Goal: Information Seeking & Learning: Compare options

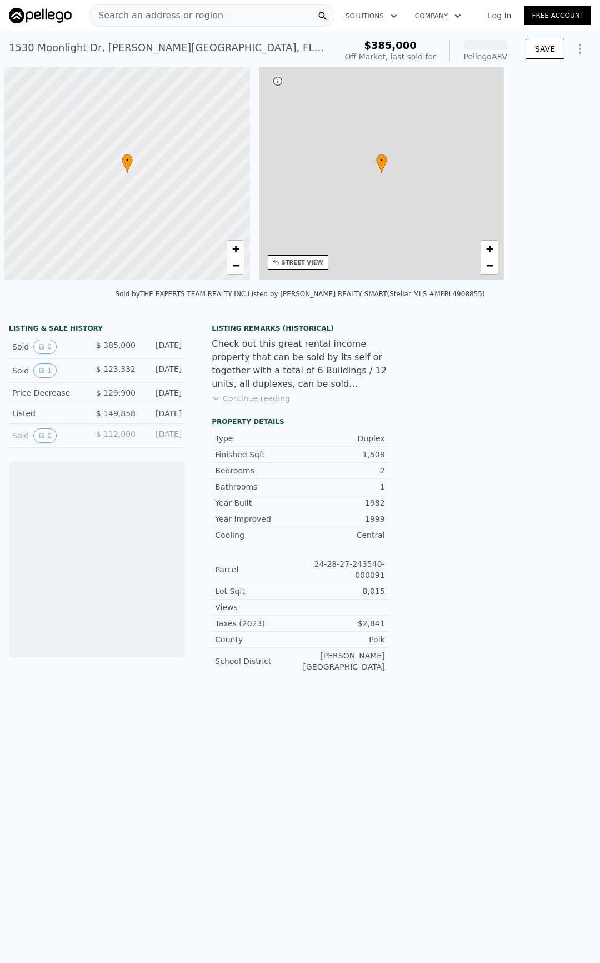
scroll to position [0, 4]
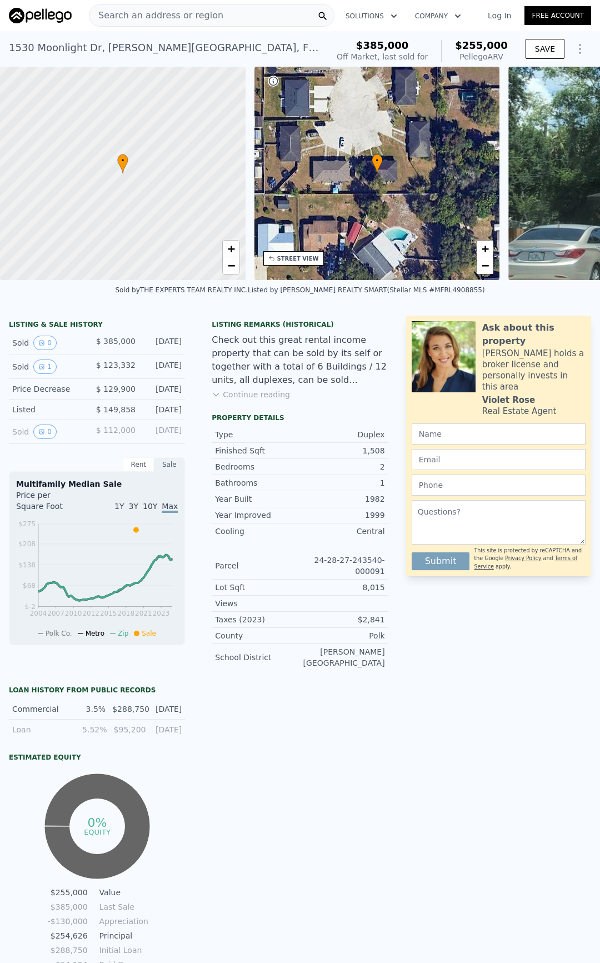
click at [246, 400] on button "Continue reading" at bounding box center [251, 394] width 78 height 11
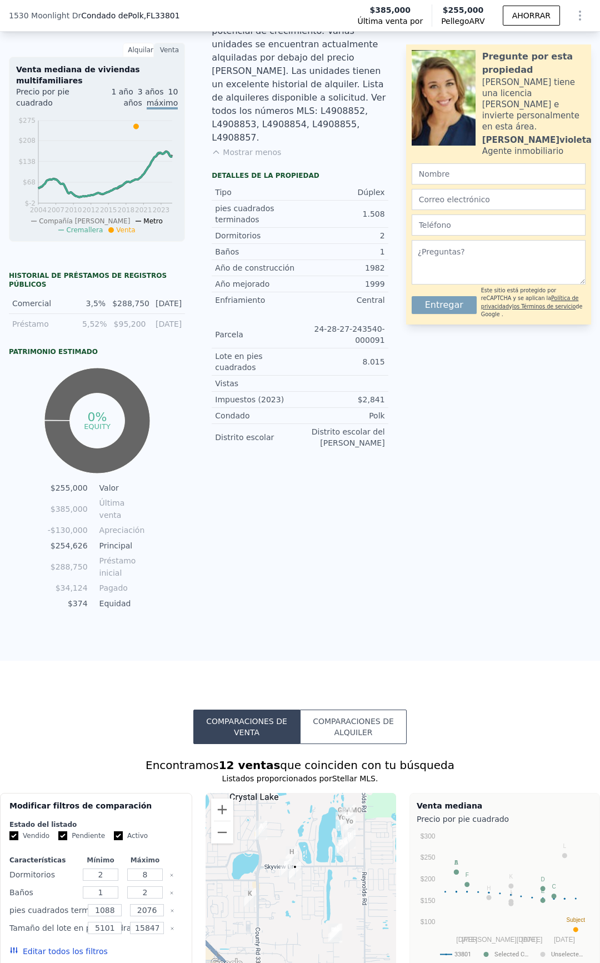
scroll to position [441, 0]
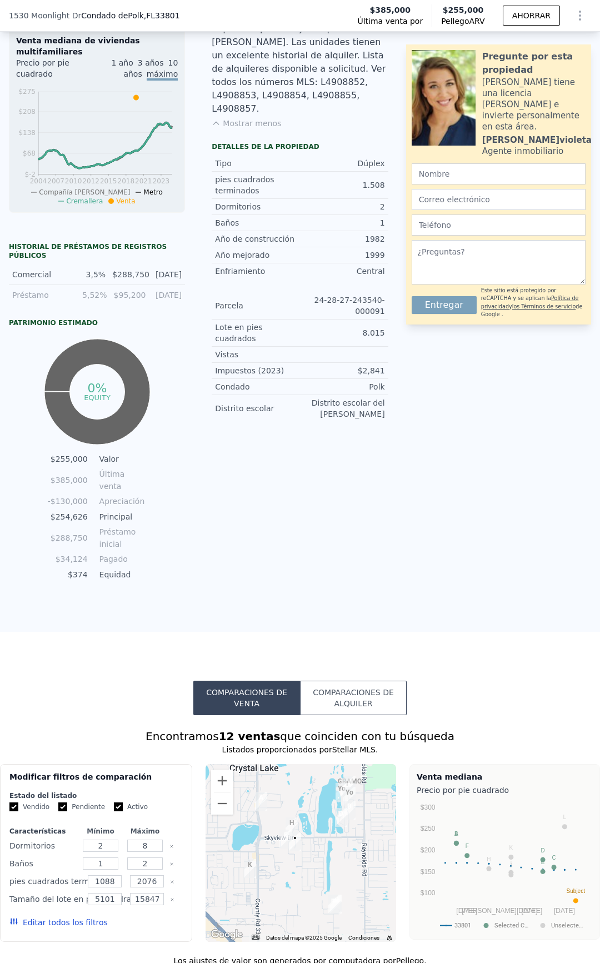
click at [347, 688] on font "Comparaciones de alquiler" at bounding box center [353, 698] width 81 height 20
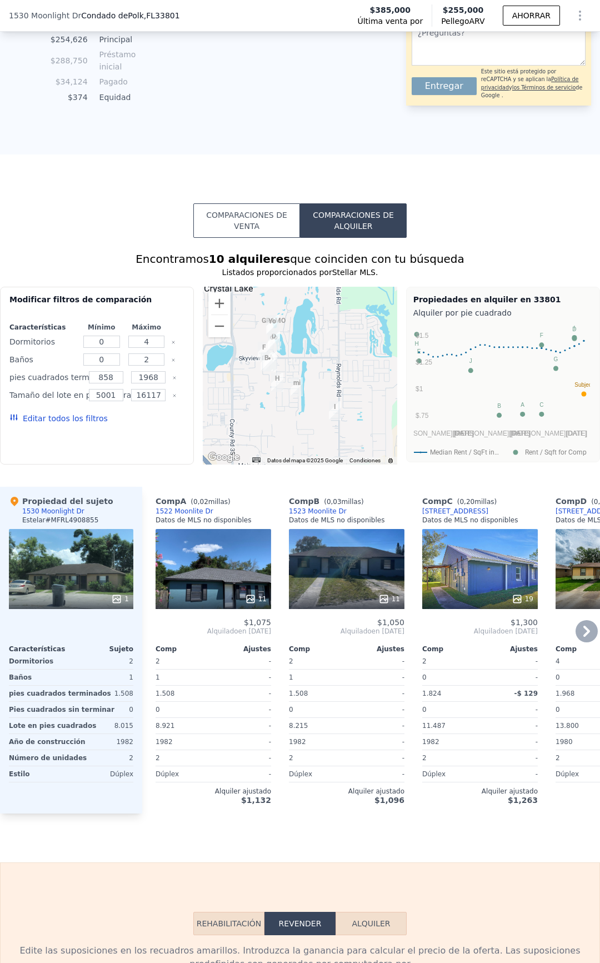
scroll to position [829, 0]
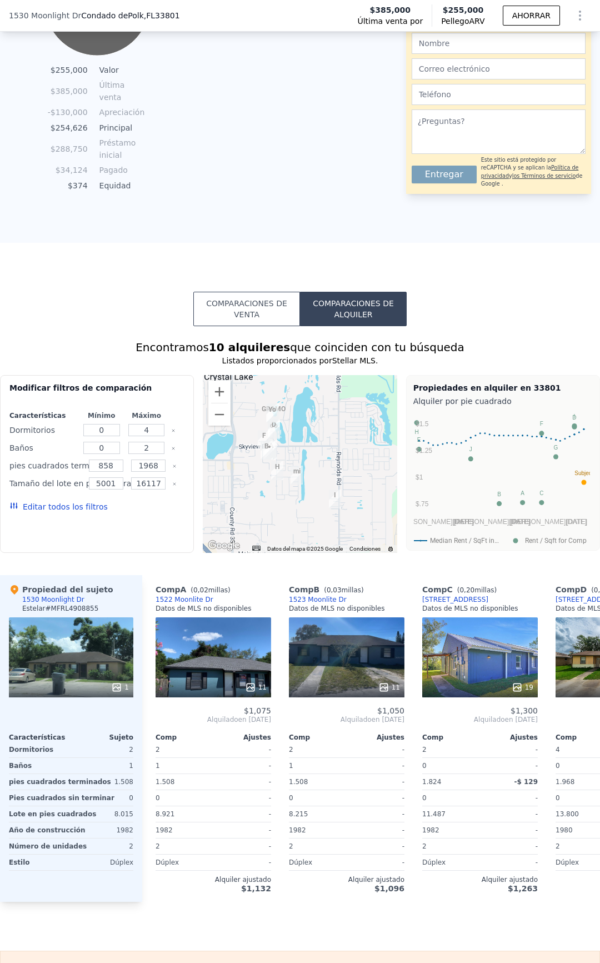
click at [248, 313] on button "Comparaciones de venta" at bounding box center [246, 309] width 107 height 34
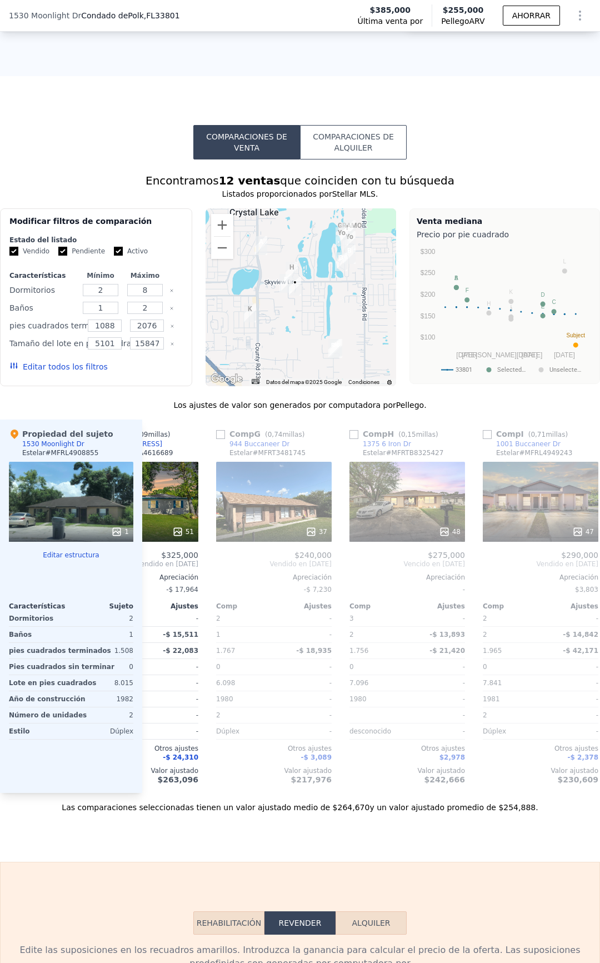
scroll to position [0, 927]
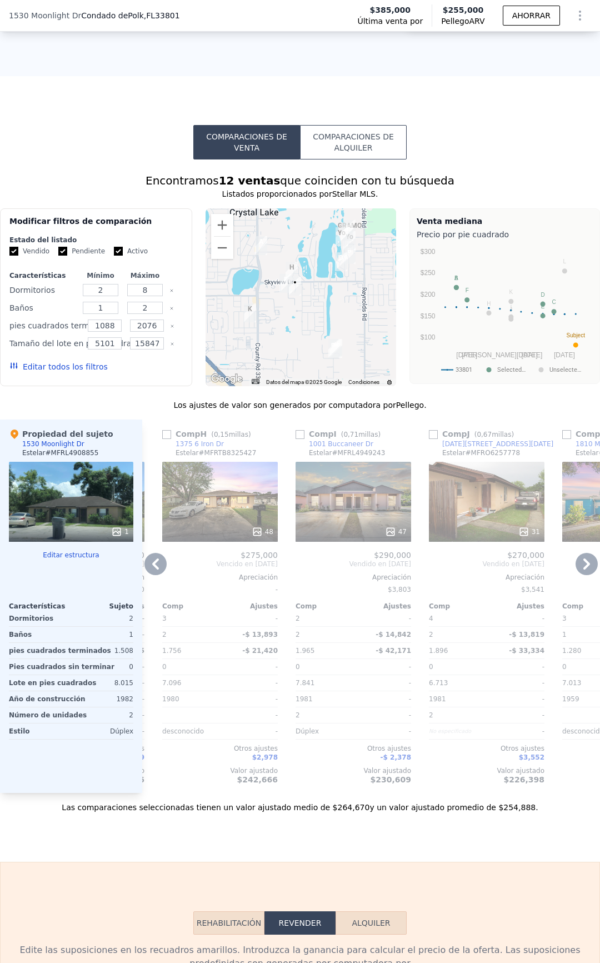
click at [366, 501] on div "47" at bounding box center [354, 502] width 116 height 80
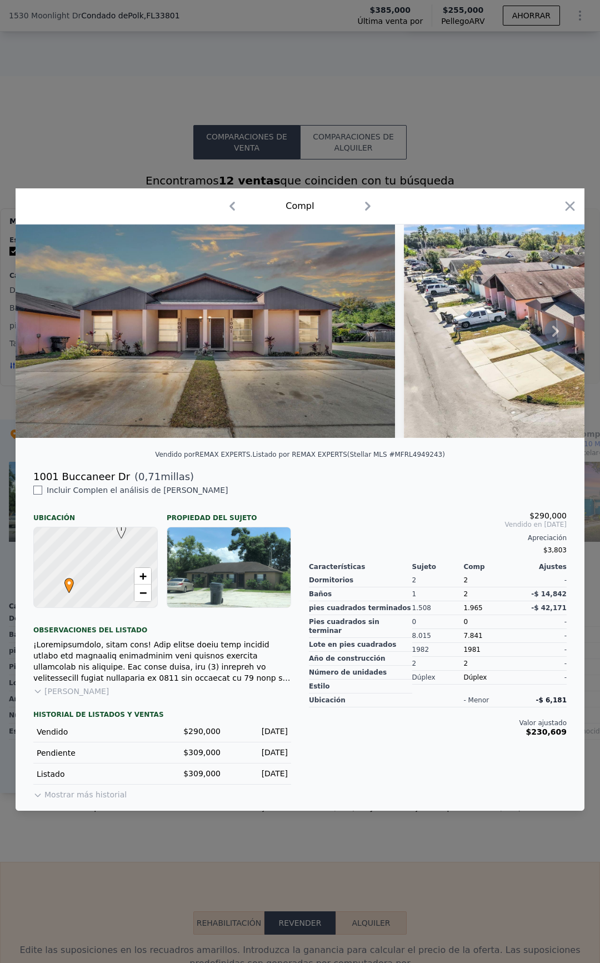
click at [552, 333] on icon at bounding box center [555, 331] width 22 height 22
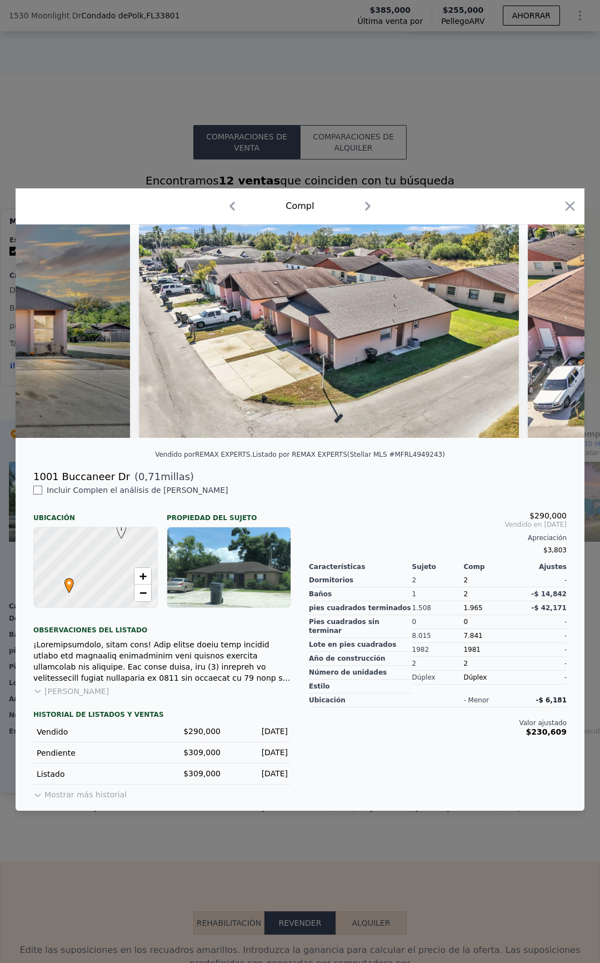
scroll to position [0, 267]
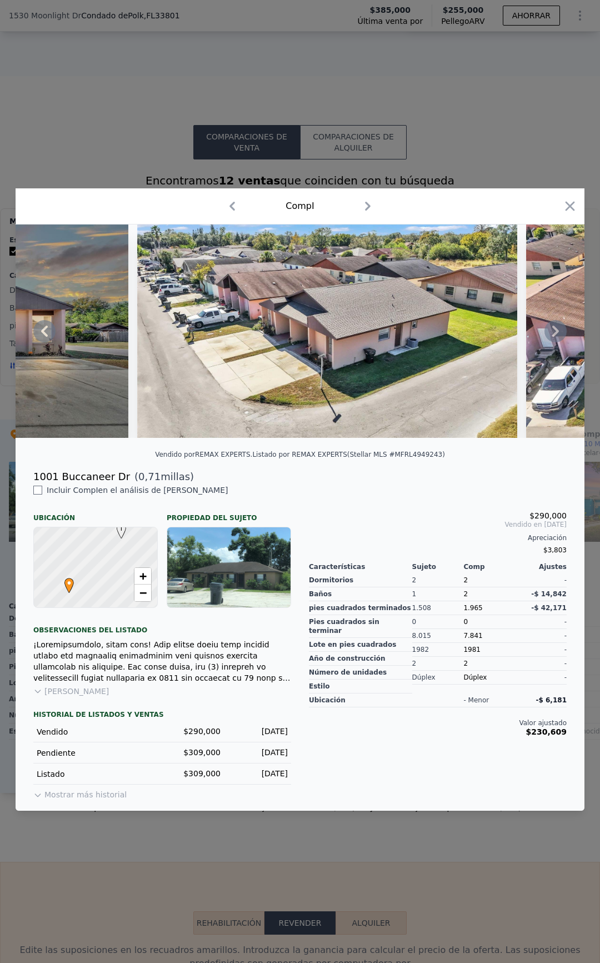
click at [552, 333] on div at bounding box center [300, 330] width 569 height 213
click at [554, 335] on icon at bounding box center [555, 331] width 22 height 22
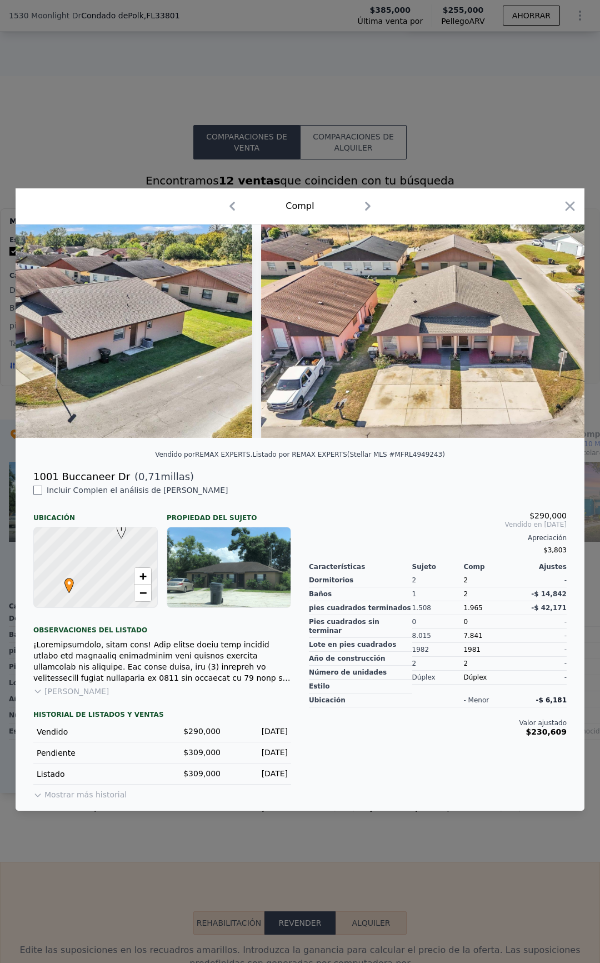
scroll to position [0, 533]
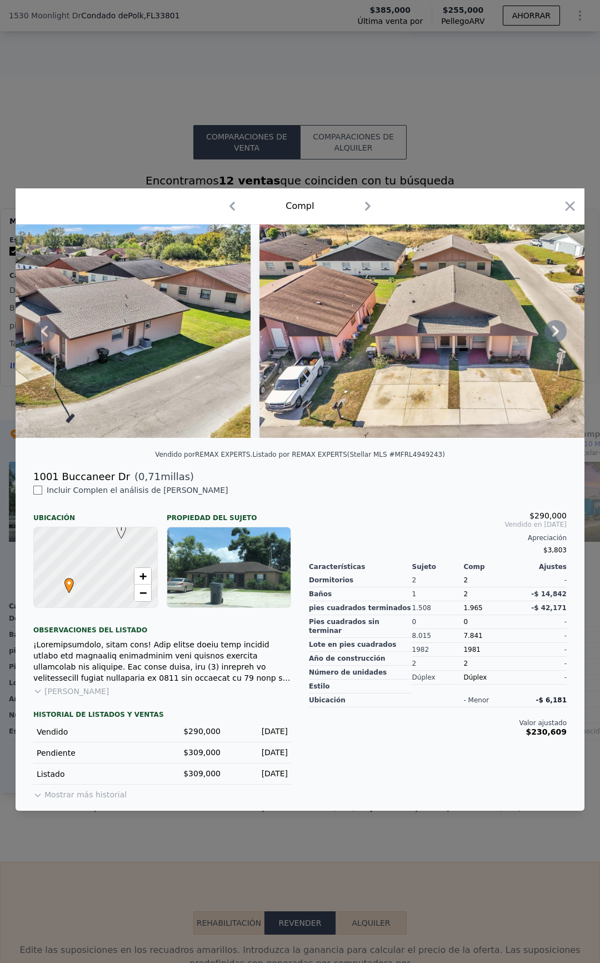
click at [556, 326] on icon at bounding box center [555, 331] width 22 height 22
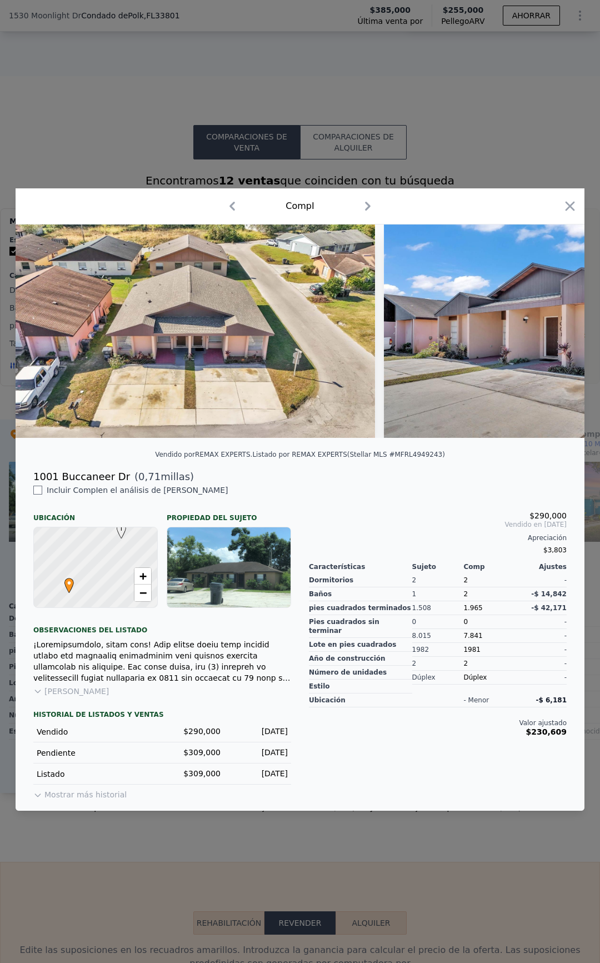
scroll to position [0, 800]
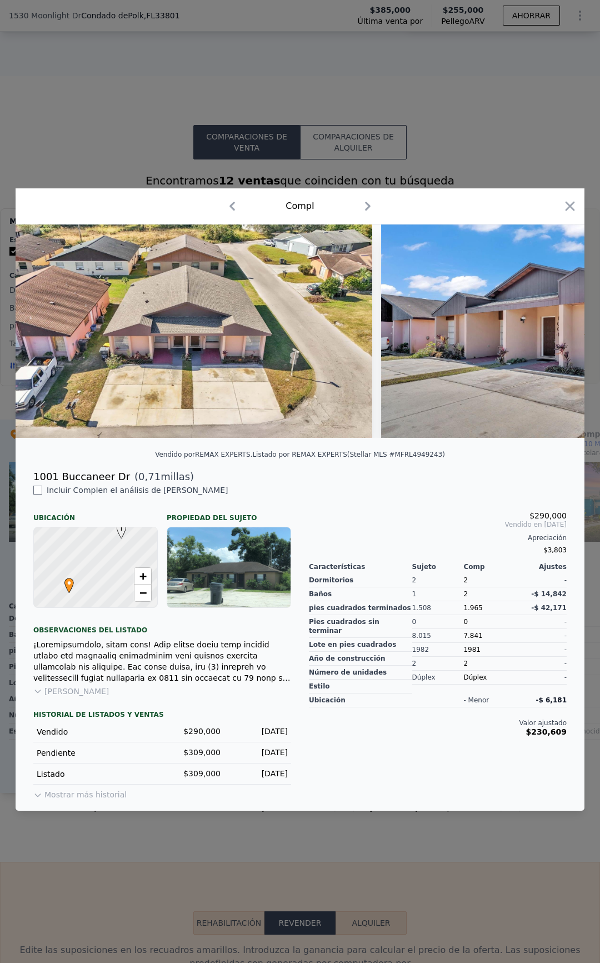
click at [223, 197] on icon "button" at bounding box center [232, 206] width 18 height 18
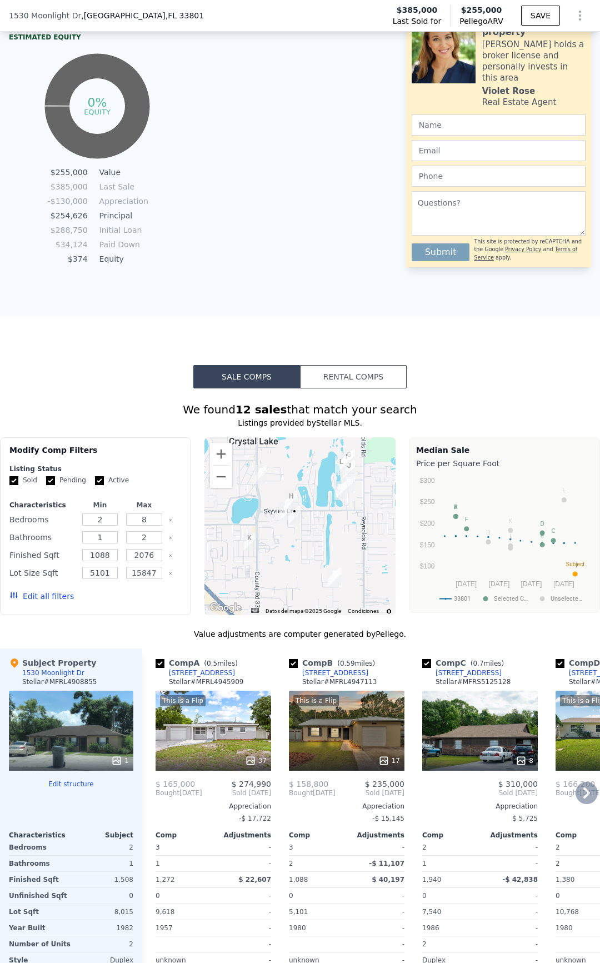
scroll to position [718, 0]
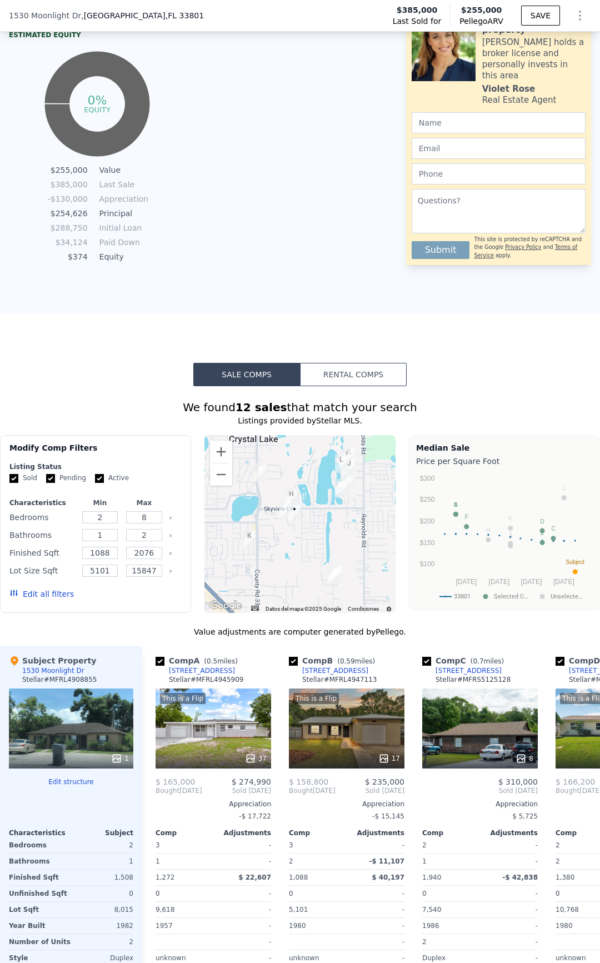
click at [66, 743] on div "1" at bounding box center [71, 728] width 124 height 80
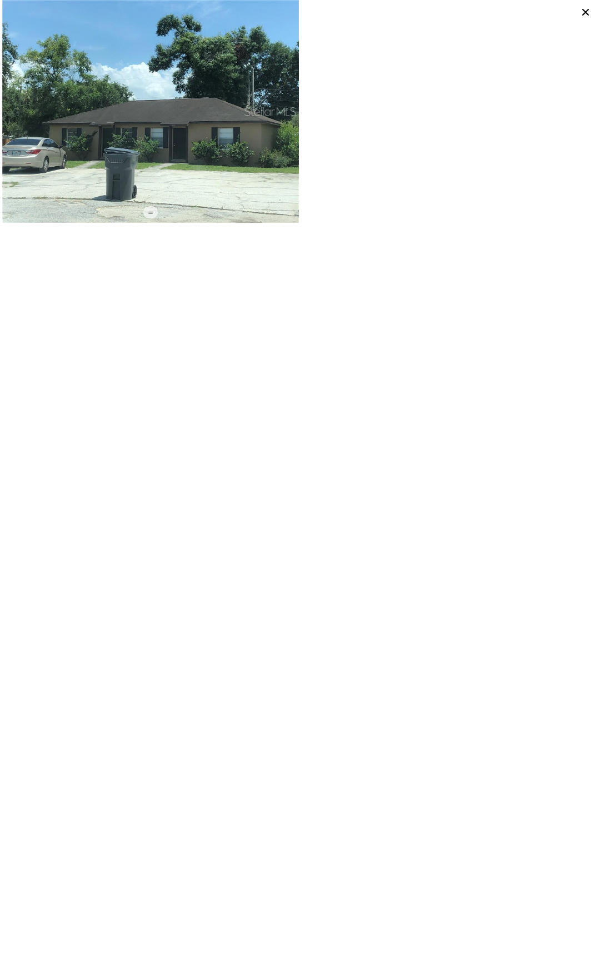
click at [146, 153] on img at bounding box center [150, 111] width 297 height 223
